Goal: Information Seeking & Learning: Find specific fact

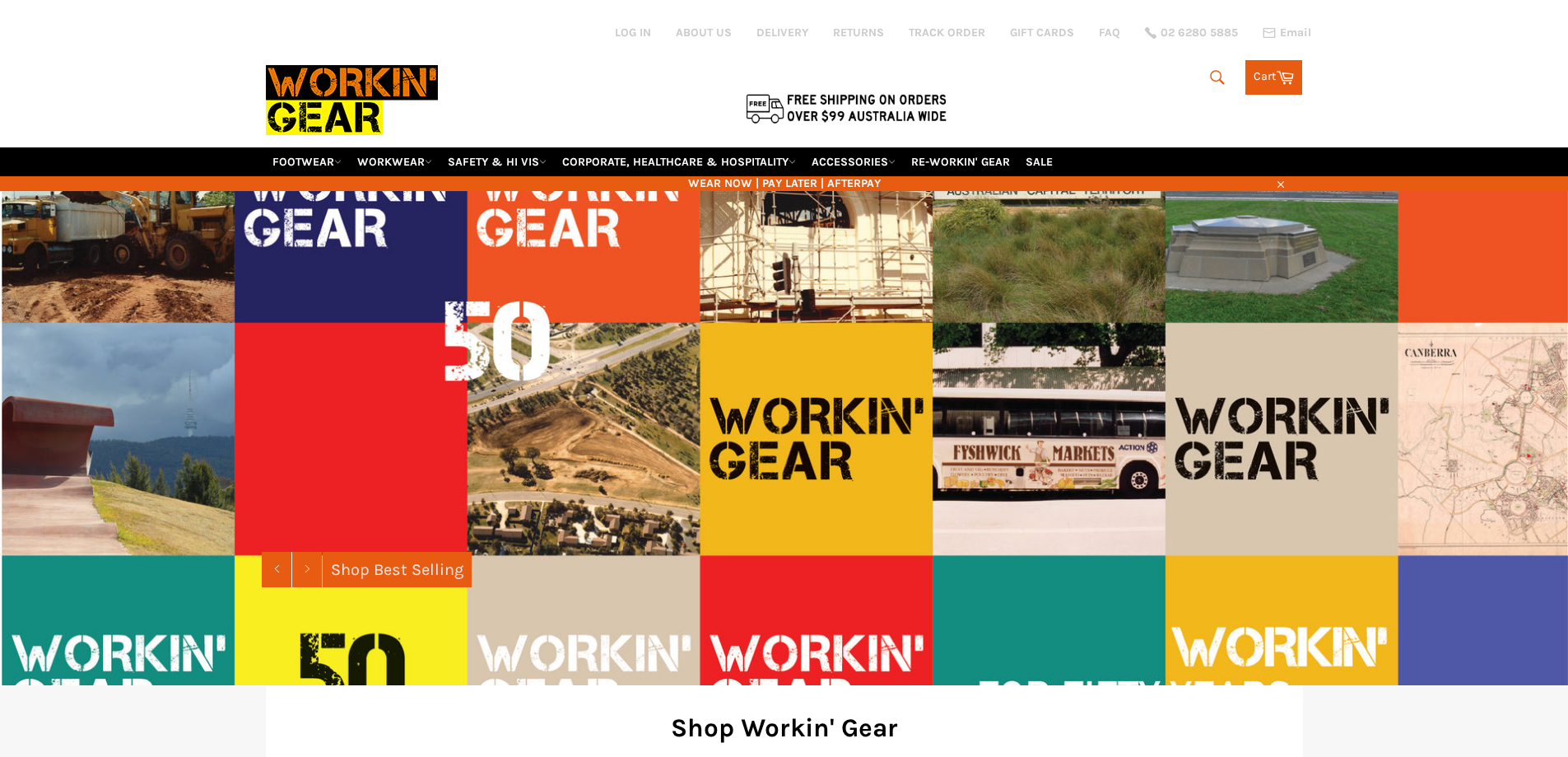
click at [1220, 81] on icon "submit" at bounding box center [1217, 77] width 18 height 18
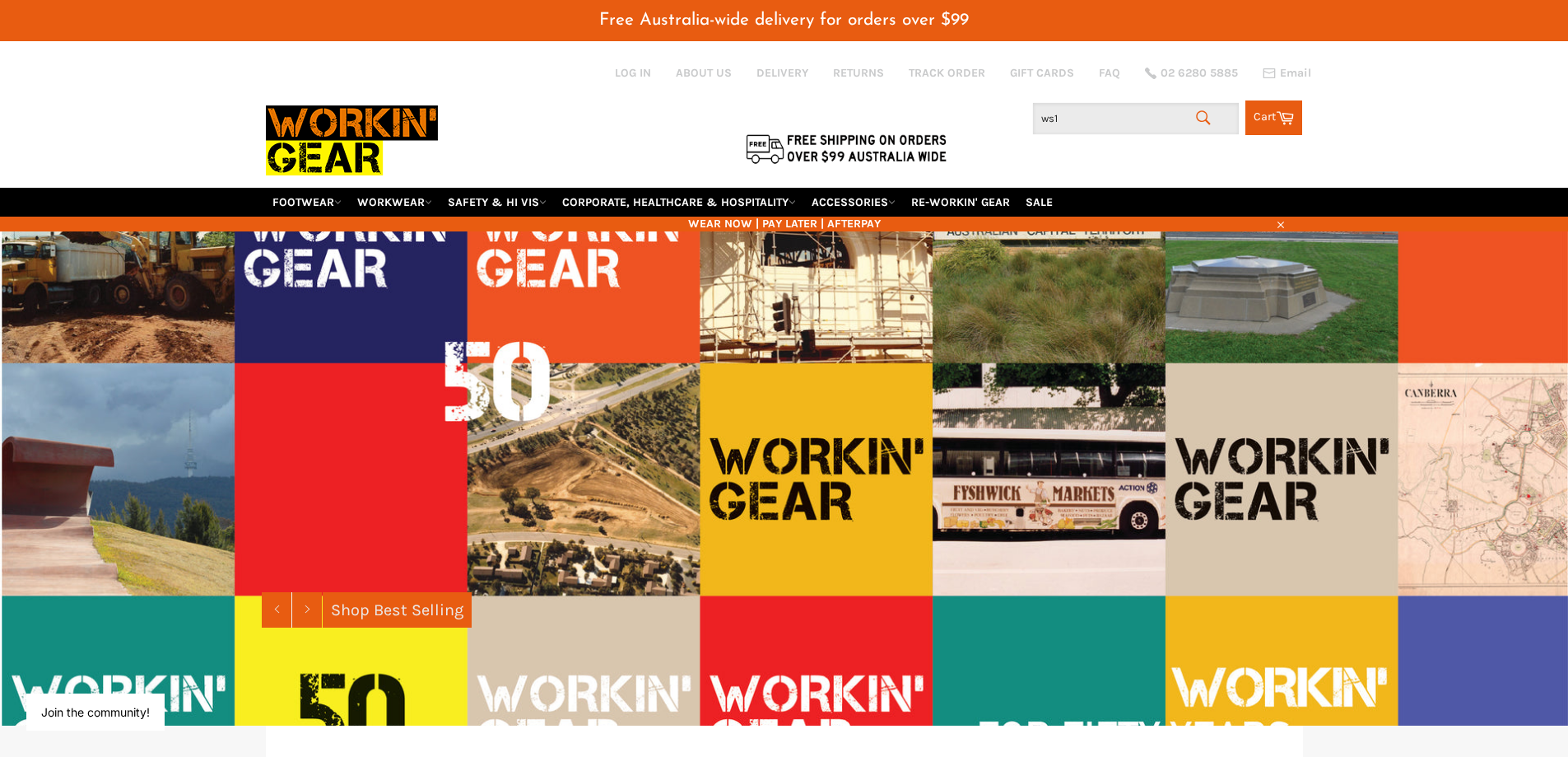
drag, startPoint x: 1083, startPoint y: 117, endPoint x: 949, endPoint y: 114, distance: 134.0
click at [974, 118] on div "Search ws1 Search Cart Cart 0 items" at bounding box center [1130, 113] width 345 height 43
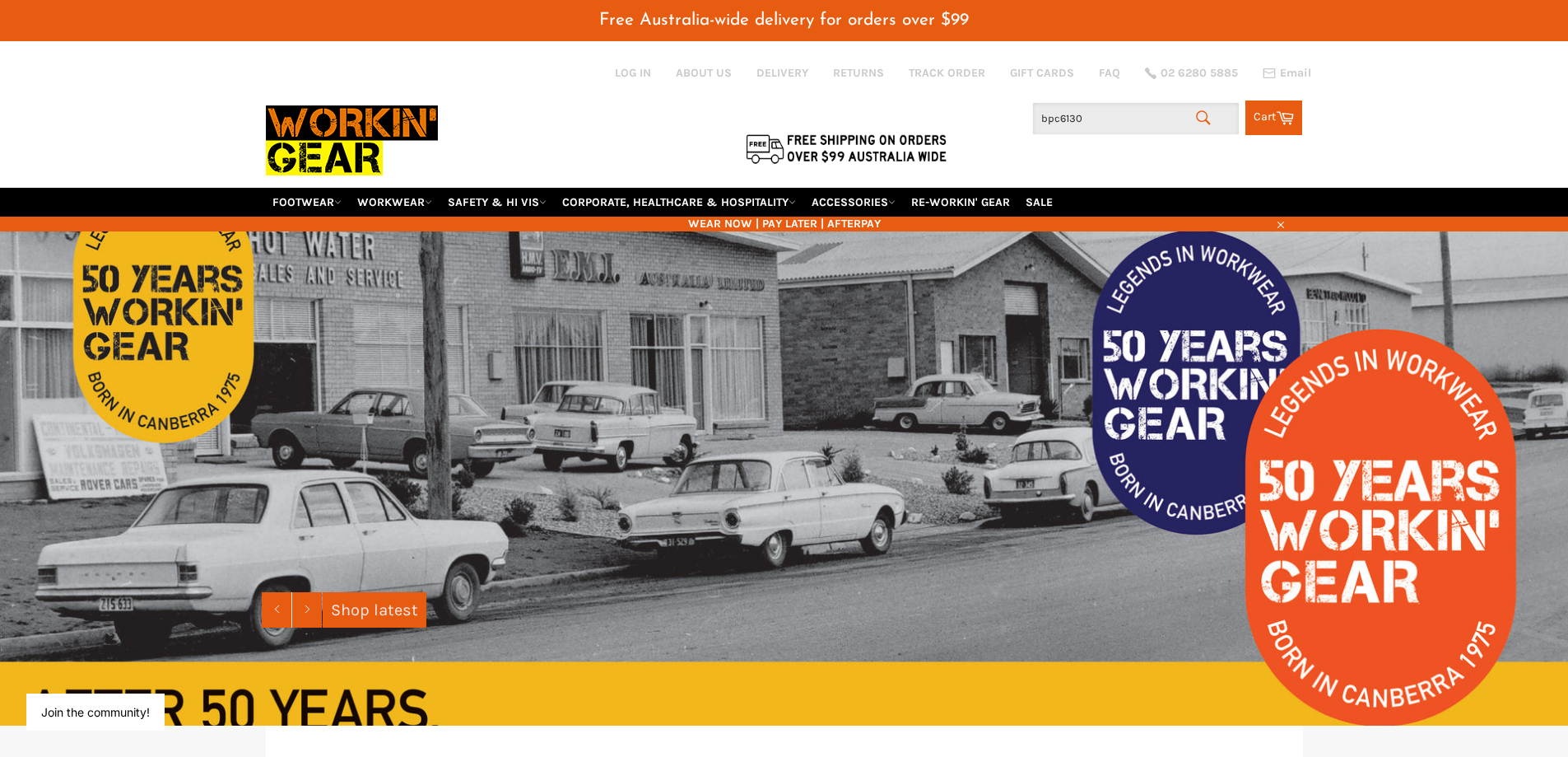
drag, startPoint x: 1086, startPoint y: 124, endPoint x: 981, endPoint y: 122, distance: 105.0
click at [981, 122] on div "Search bpc6130 Search Cart Cart 0 items" at bounding box center [1130, 113] width 345 height 43
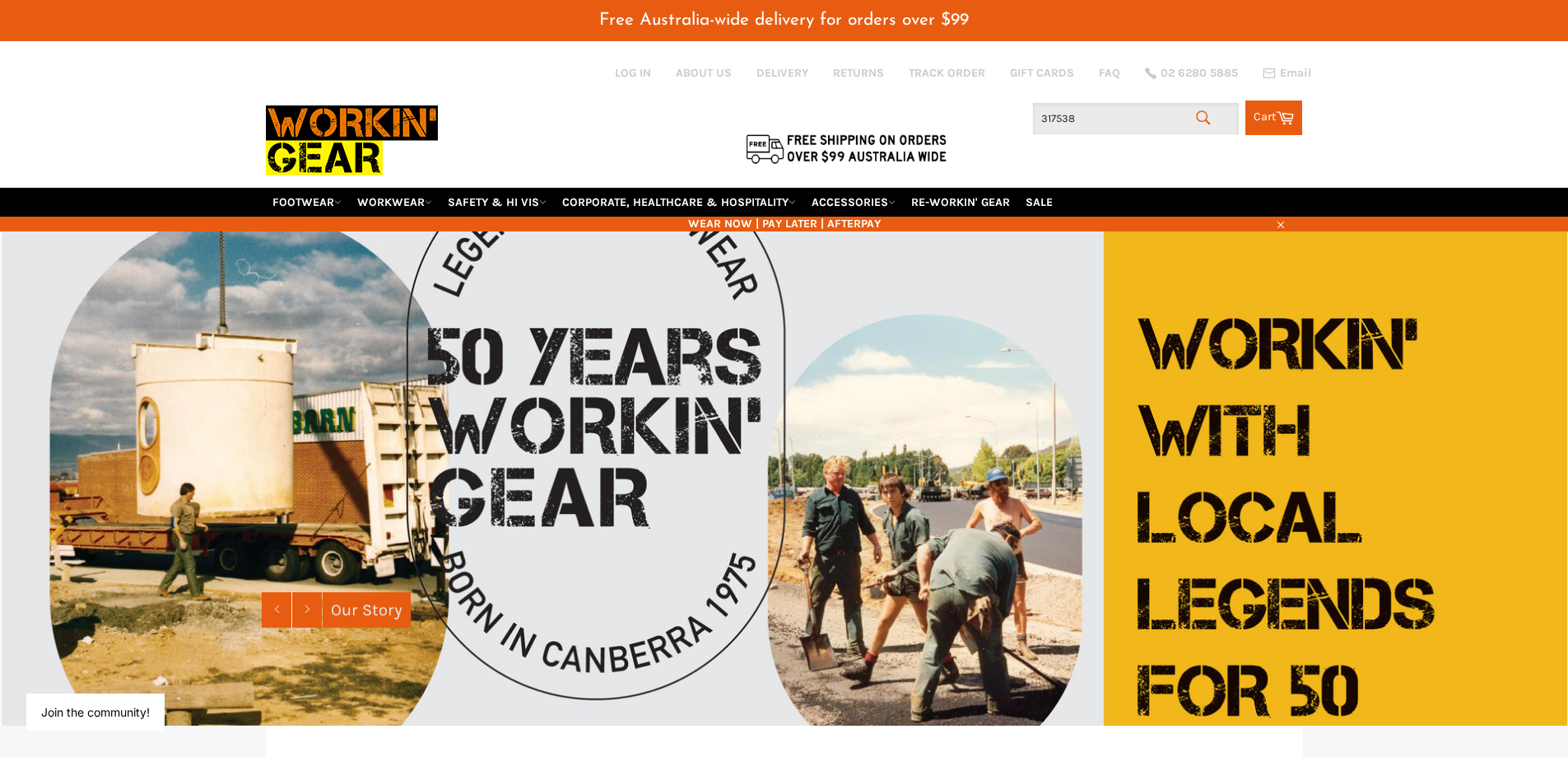
drag, startPoint x: 1084, startPoint y: 112, endPoint x: 954, endPoint y: 113, distance: 130.0
click at [954, 113] on div "Site navigation Log in ABOUT US DELIVERY RETURNS TRACK ORDER GIFT CARDS FAQ 02 …" at bounding box center [784, 113] width 1037 height 146
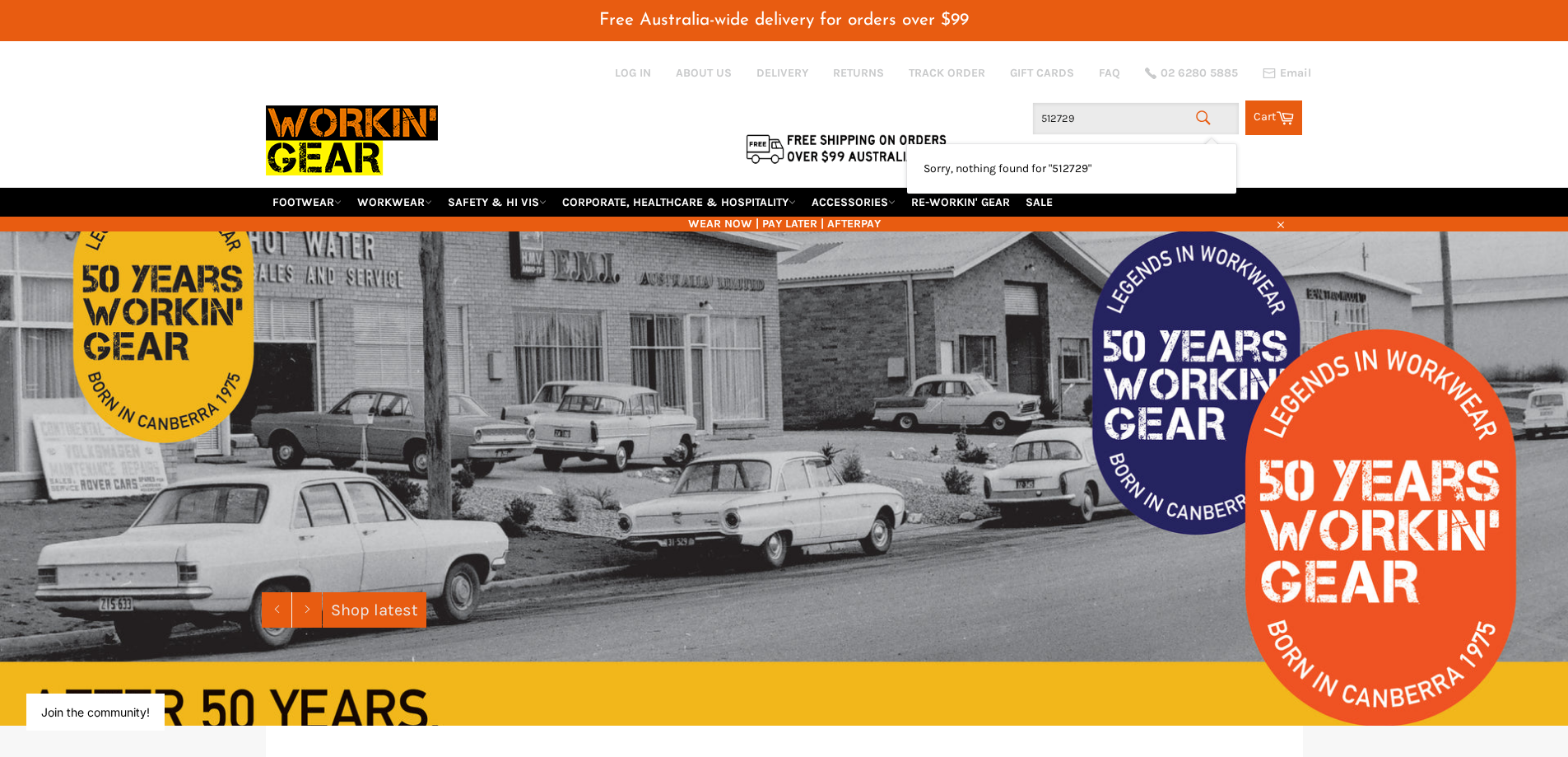
drag, startPoint x: 1097, startPoint y: 118, endPoint x: 984, endPoint y: 123, distance: 113.1
click at [986, 123] on div "Search 512729 Search Cart Cart 0 items" at bounding box center [1130, 113] width 345 height 43
drag, startPoint x: 1088, startPoint y: 111, endPoint x: 963, endPoint y: 121, distance: 125.4
click at [963, 121] on div "Search 512729 Search Cart Cart 0 items" at bounding box center [1130, 113] width 345 height 43
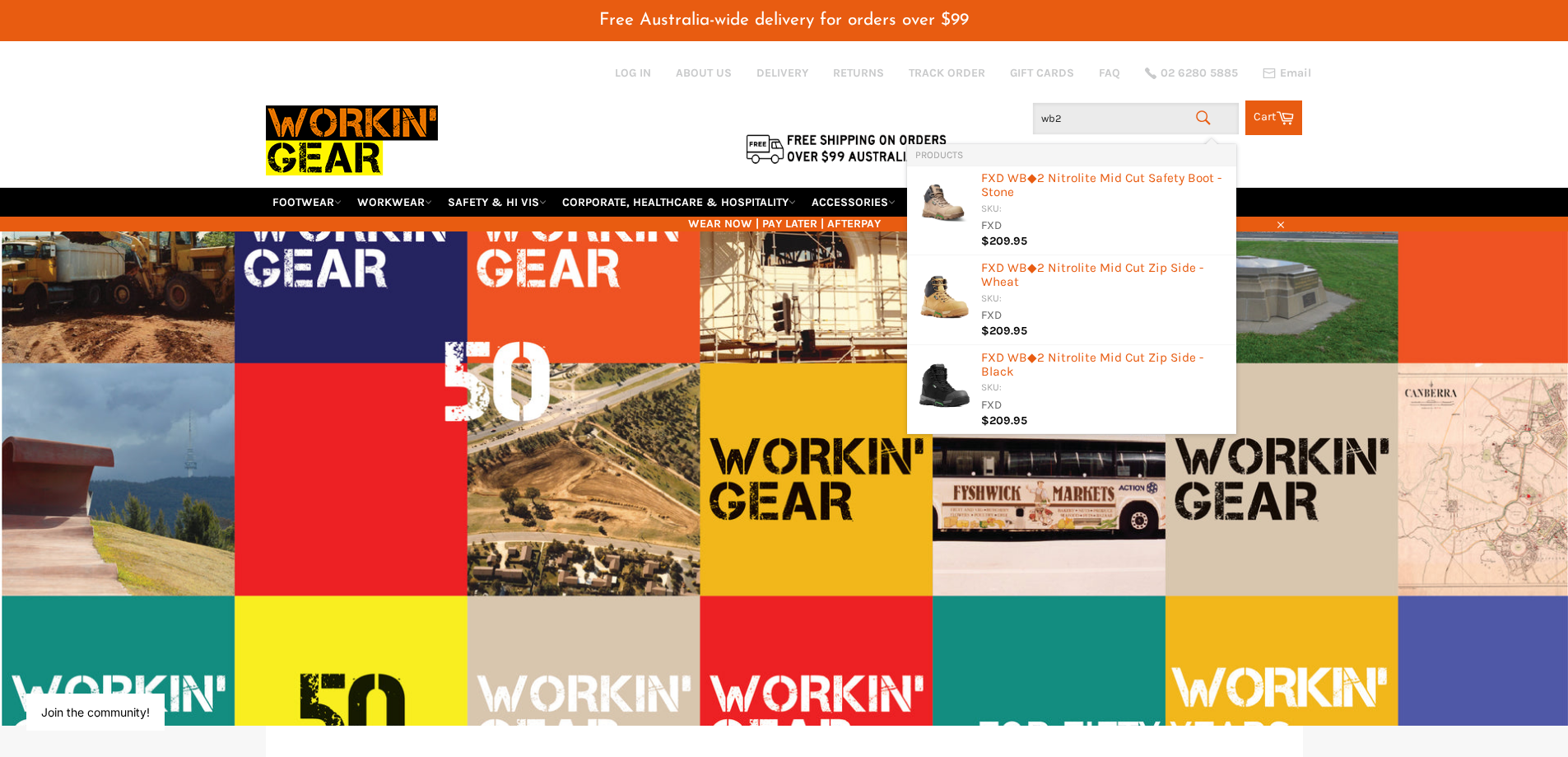
drag, startPoint x: 1067, startPoint y: 119, endPoint x: 1001, endPoint y: 117, distance: 66.0
click at [1001, 117] on div "Search wb2 Search Cart Cart 0 items" at bounding box center [1130, 113] width 345 height 43
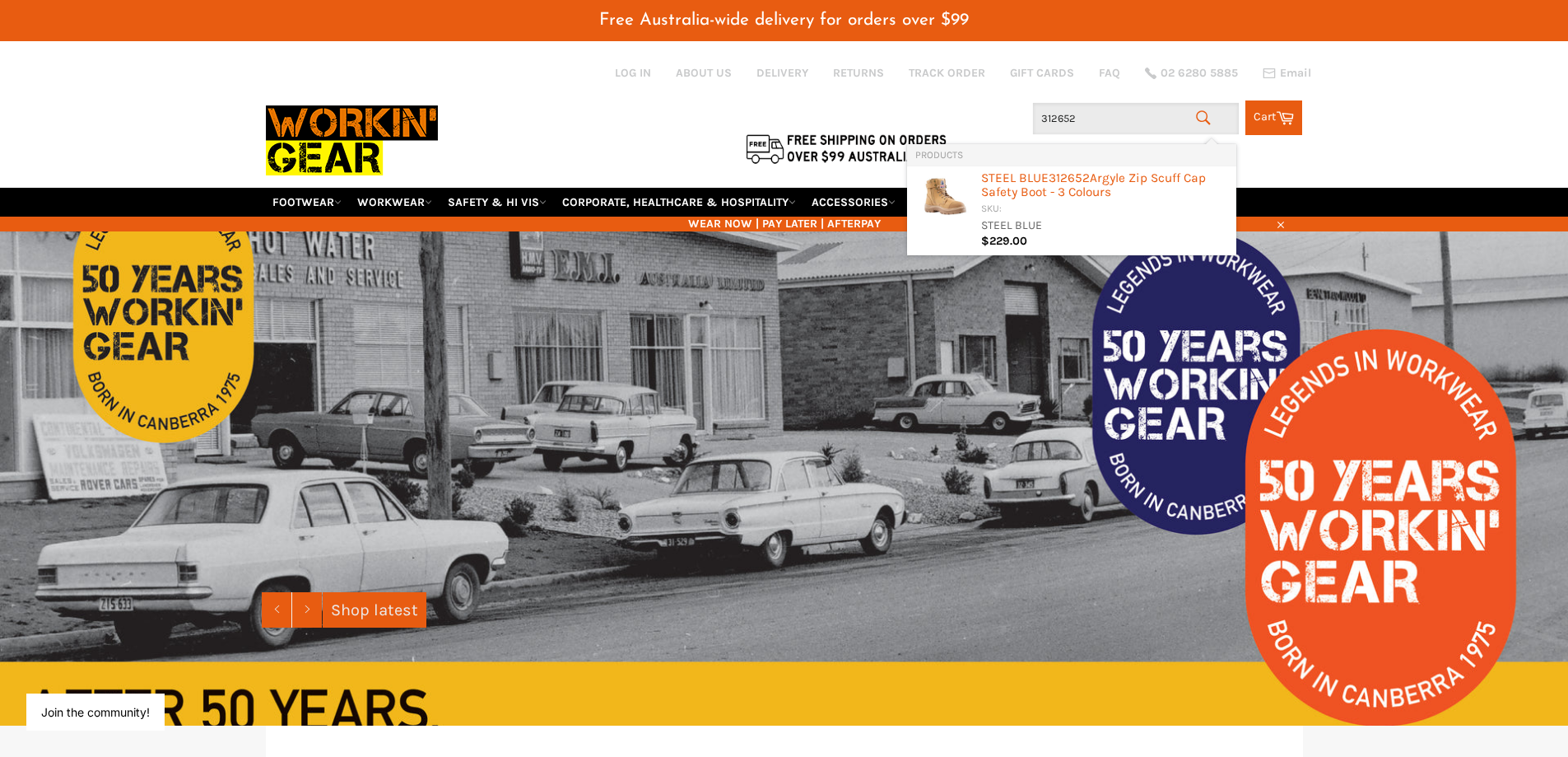
drag, startPoint x: 1085, startPoint y: 110, endPoint x: 943, endPoint y: 114, distance: 142.1
click at [943, 114] on div "Site navigation Log in ABOUT US DELIVERY RETURNS TRACK ORDER GIFT CARDS FAQ 02 …" at bounding box center [784, 113] width 1037 height 146
drag, startPoint x: 1103, startPoint y: 112, endPoint x: 1013, endPoint y: 120, distance: 90.4
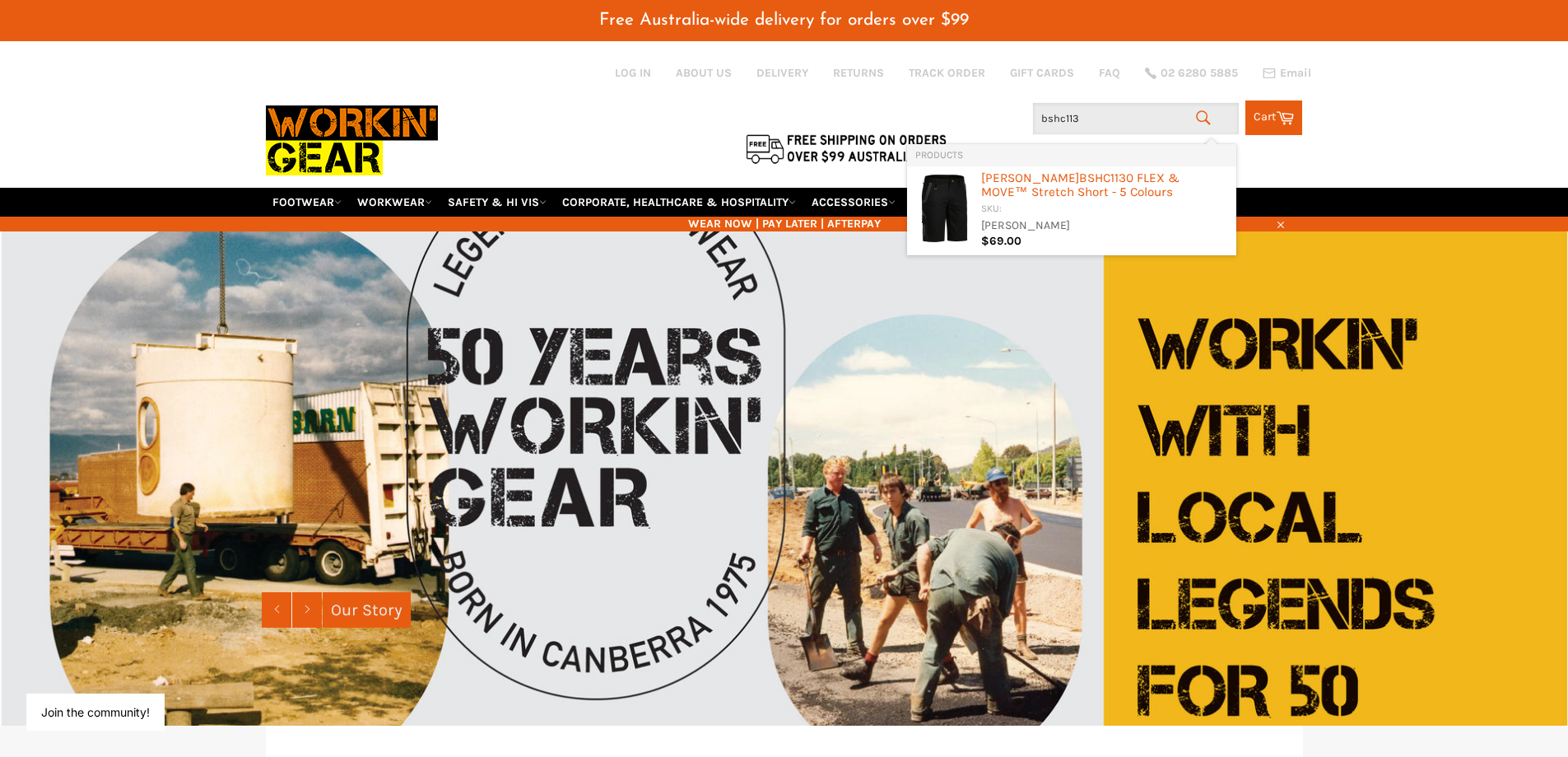
type input "bshc1130"
